Goal: Transaction & Acquisition: Book appointment/travel/reservation

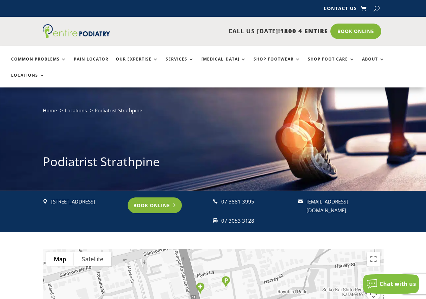
click at [157, 198] on link "Book Online" at bounding box center [155, 205] width 54 height 15
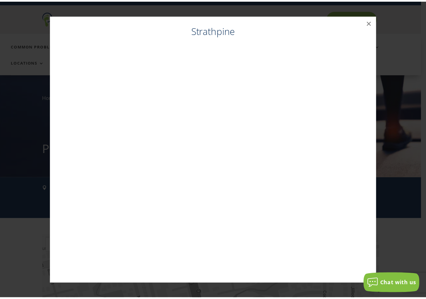
scroll to position [15, 0]
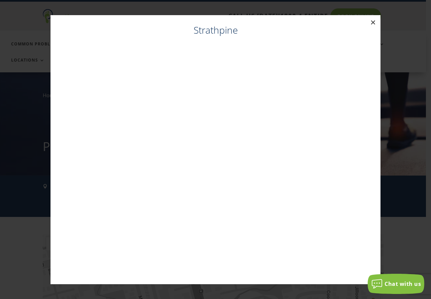
click at [373, 22] on button "×" at bounding box center [372, 22] width 15 height 15
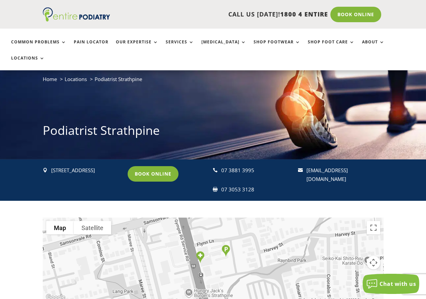
scroll to position [42, 0]
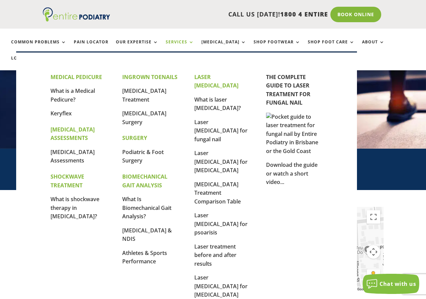
click at [178, 42] on link "Services" at bounding box center [180, 47] width 28 height 14
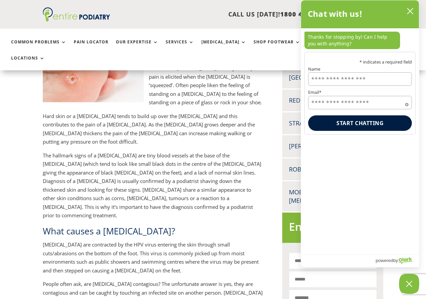
scroll to position [269, 0]
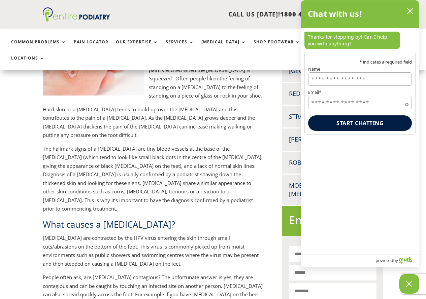
click at [98, 145] on p "The hallmark signs of a plantar wart are tiny blood vessels at the base of the …" at bounding box center [153, 182] width 221 height 74
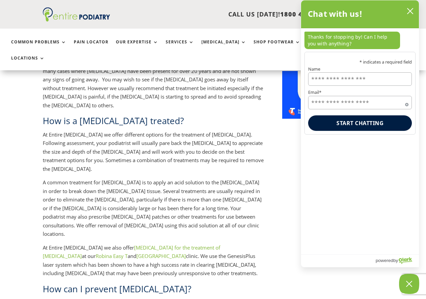
scroll to position [565, 0]
click at [169, 6] on div "CALL US TODAY! 1800 4 ENTIRE Call 1800 4 ENTIRE Book Online" at bounding box center [213, 14] width 341 height 29
click at [409, 11] on icon "close chatbox" at bounding box center [409, 11] width 7 height 7
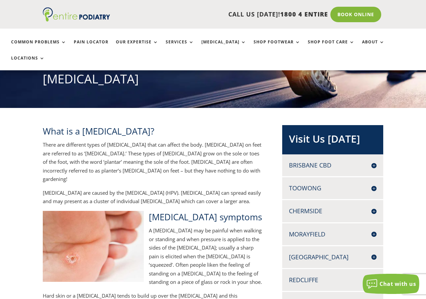
scroll to position [81, 0]
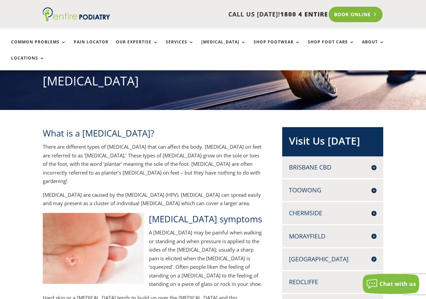
click at [352, 11] on link "Book Online" at bounding box center [355, 14] width 54 height 15
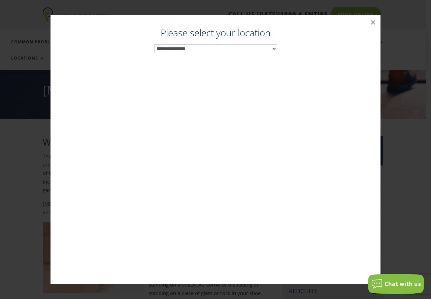
scroll to position [70, 0]
click at [261, 52] on select "**********" at bounding box center [215, 48] width 123 height 9
